Goal: Task Accomplishment & Management: Complete application form

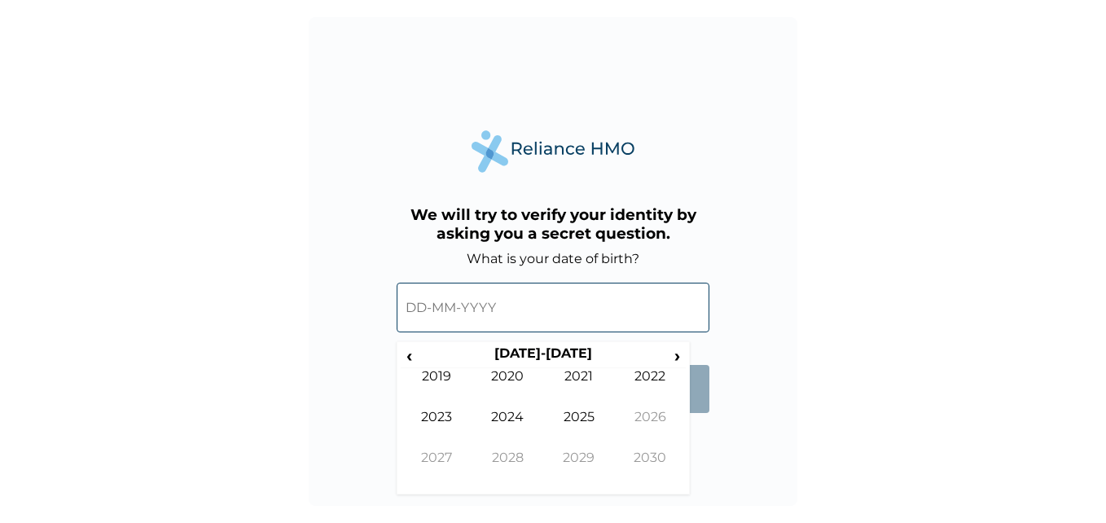
click at [545, 291] on input "text" at bounding box center [553, 308] width 313 height 50
click at [559, 347] on th "[DATE]-[DATE]" at bounding box center [543, 356] width 250 height 23
click at [528, 342] on div "‹ [DATE]-[DATE] › 2019 2020 2021 2022 2023 2024 2025 2026 2027 2028 2029 2030" at bounding box center [543, 418] width 293 height 154
click at [523, 346] on th "[DATE]-[DATE]" at bounding box center [543, 356] width 250 height 23
click at [411, 348] on span "‹" at bounding box center [409, 355] width 17 height 20
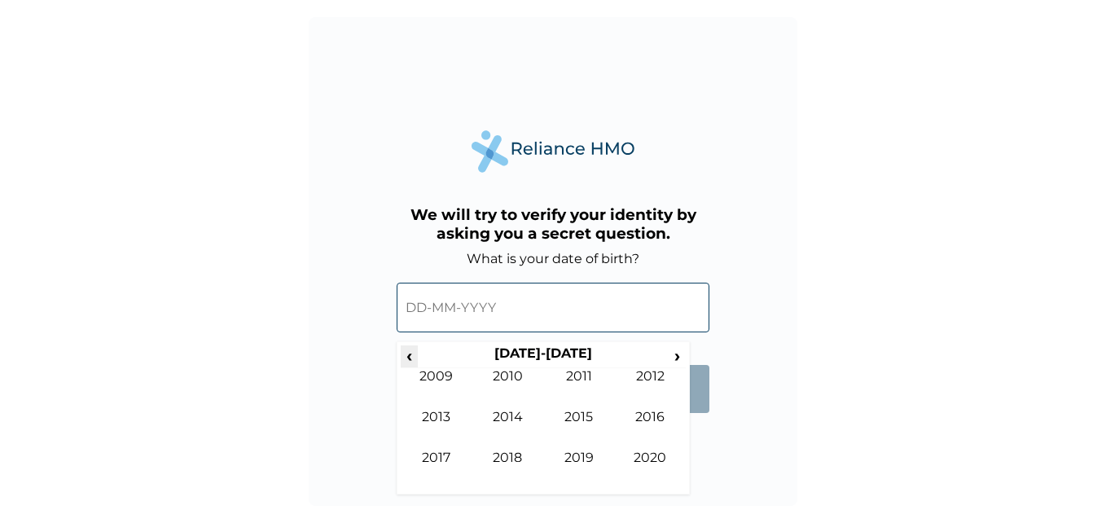
click at [408, 349] on span "‹" at bounding box center [409, 355] width 17 height 20
click at [439, 452] on td "1997" at bounding box center [437, 470] width 72 height 41
click at [512, 446] on td "Jun" at bounding box center [509, 429] width 72 height 41
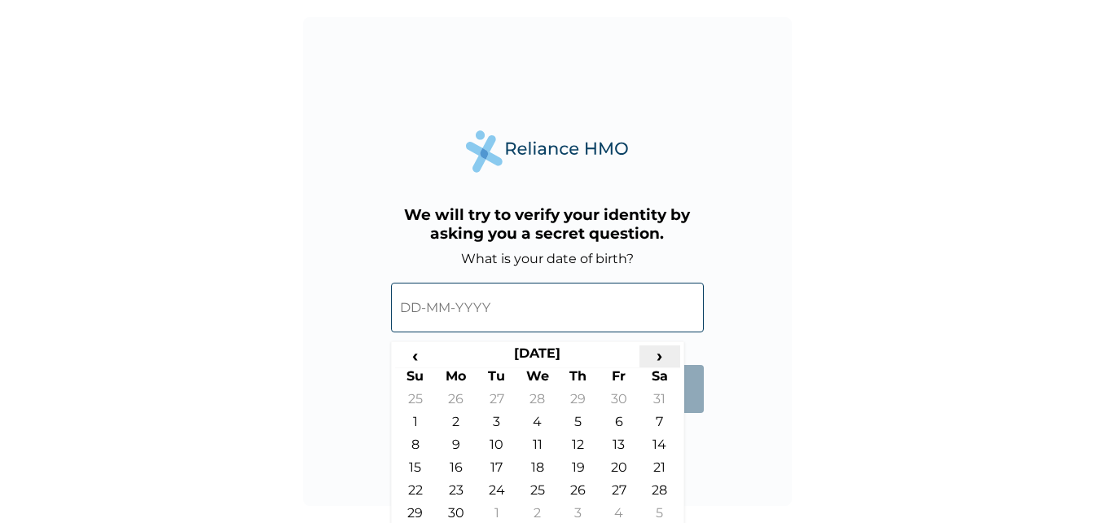
click at [654, 352] on span "›" at bounding box center [660, 355] width 41 height 20
click at [492, 490] on td "28" at bounding box center [497, 493] width 41 height 23
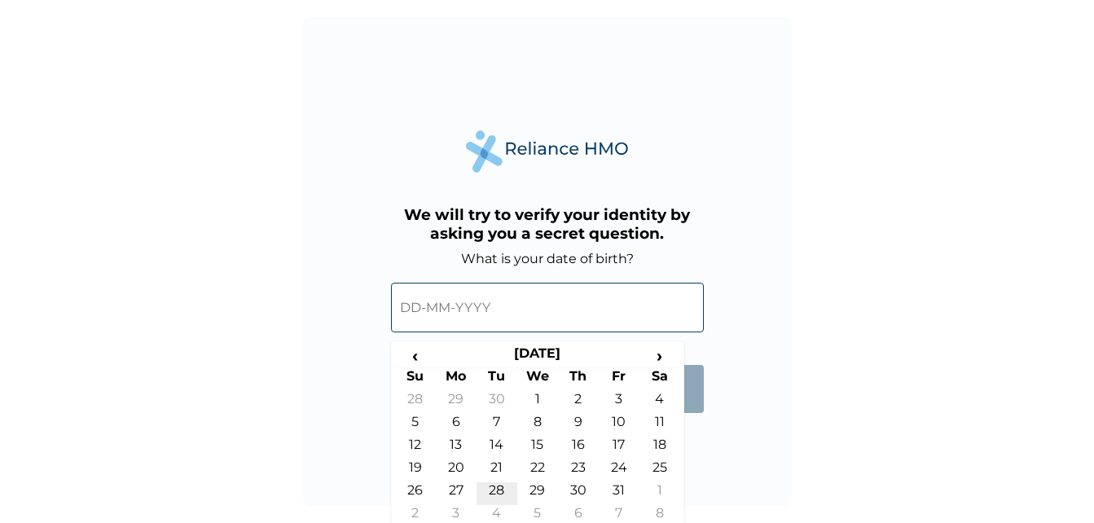
type input "[DATE]"
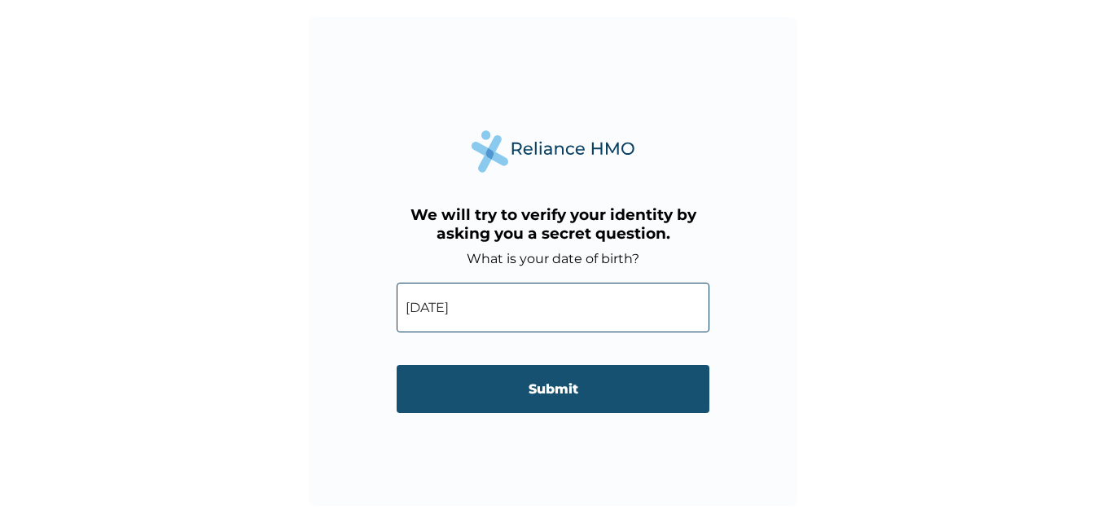
click at [526, 385] on input "Submit" at bounding box center [553, 389] width 313 height 48
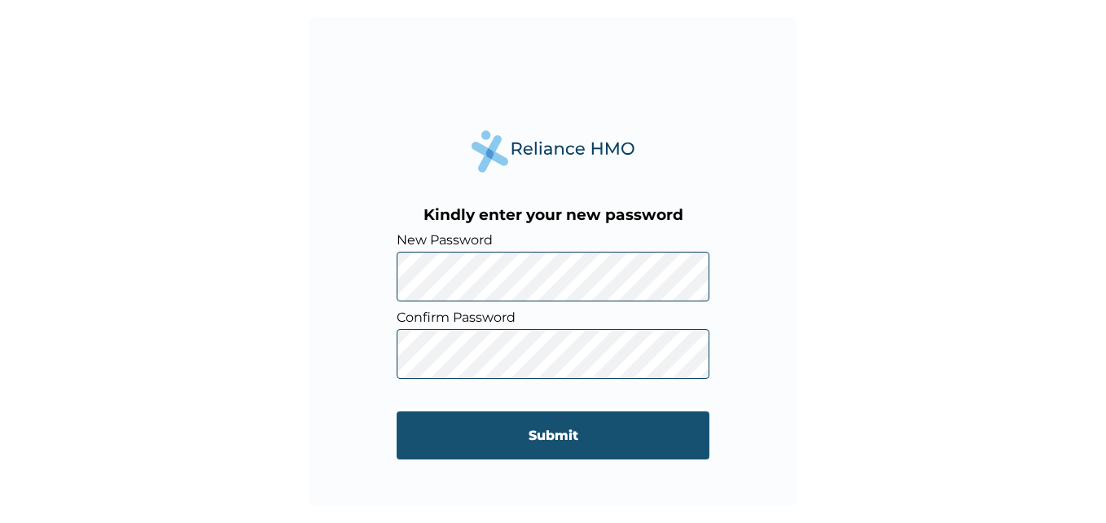
click at [630, 429] on input "Submit" at bounding box center [553, 435] width 313 height 48
